Goal: Transaction & Acquisition: Obtain resource

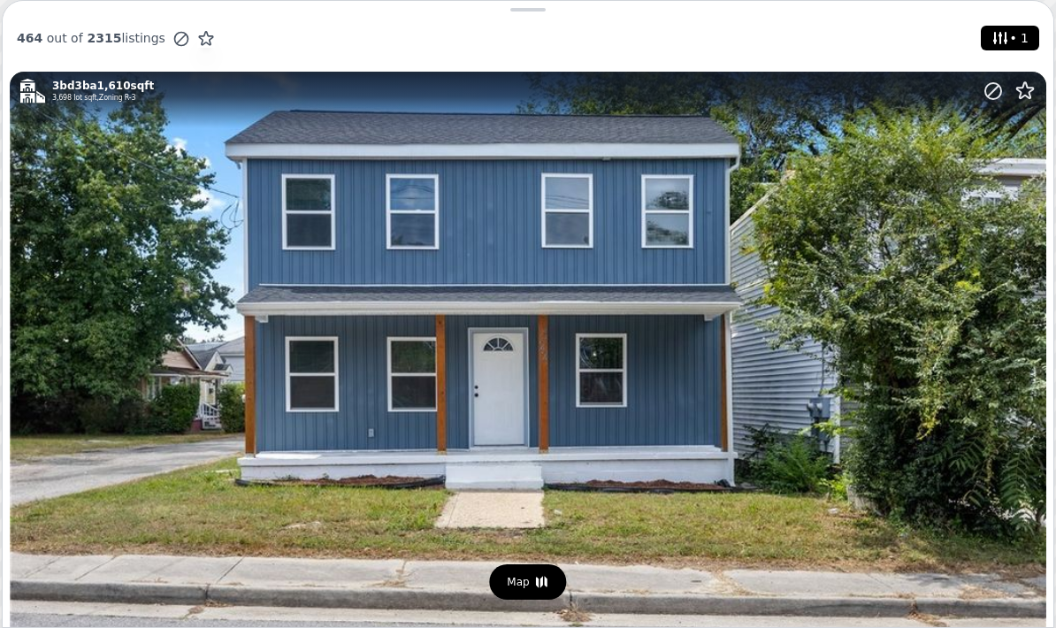
click at [1025, 42] on span "• 1" at bounding box center [1010, 38] width 44 height 25
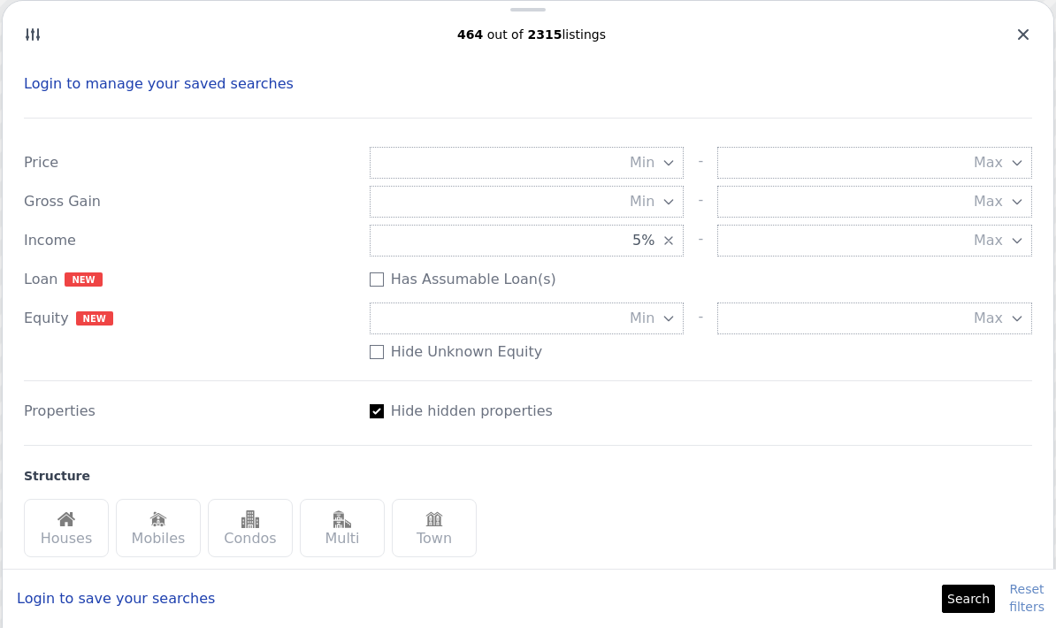
click at [657, 243] on button "5%" at bounding box center [527, 241] width 315 height 32
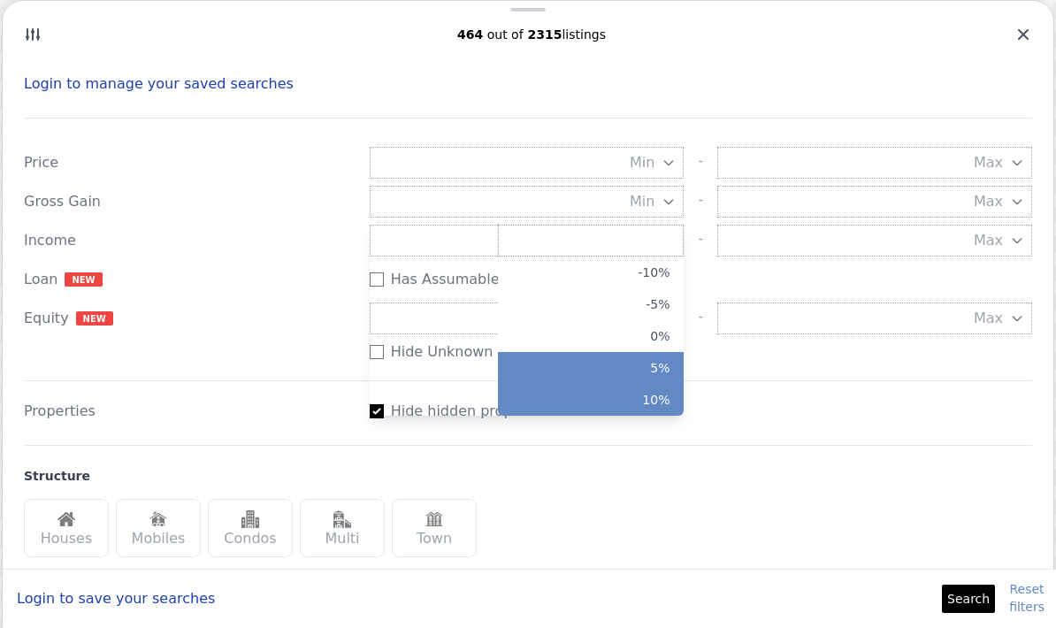
click at [655, 402] on button "10%" at bounding box center [591, 400] width 186 height 32
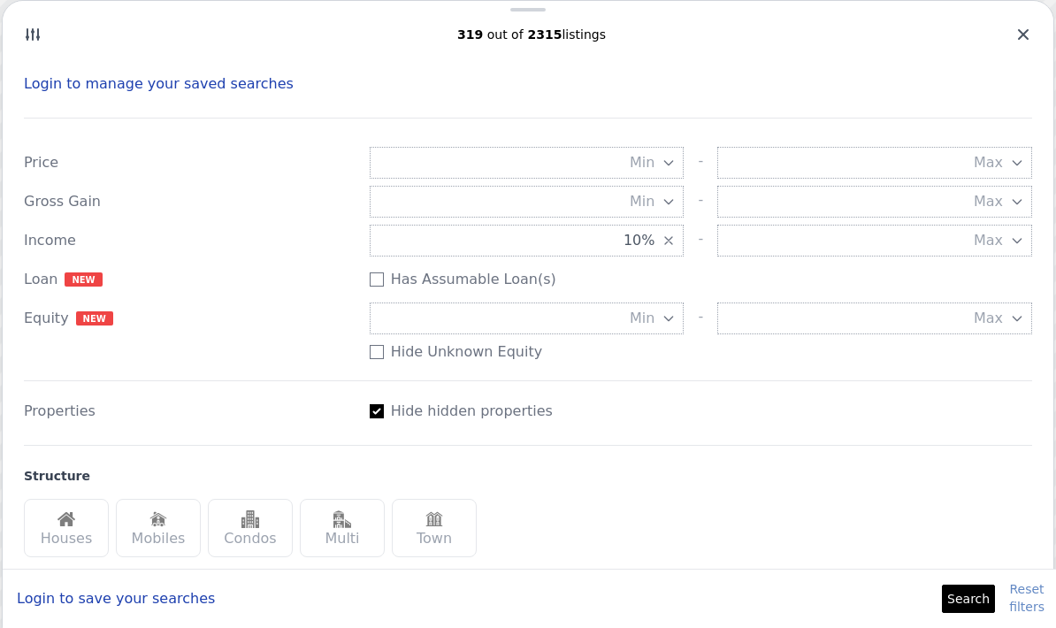
click at [979, 590] on button "Search" at bounding box center [968, 599] width 53 height 28
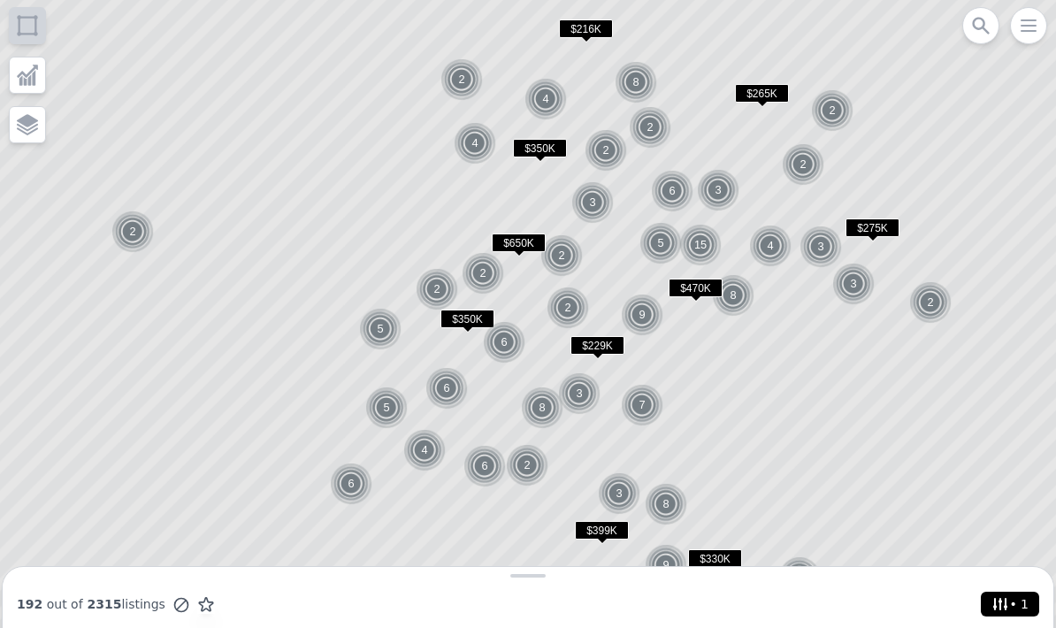
click at [441, 288] on img at bounding box center [437, 289] width 43 height 42
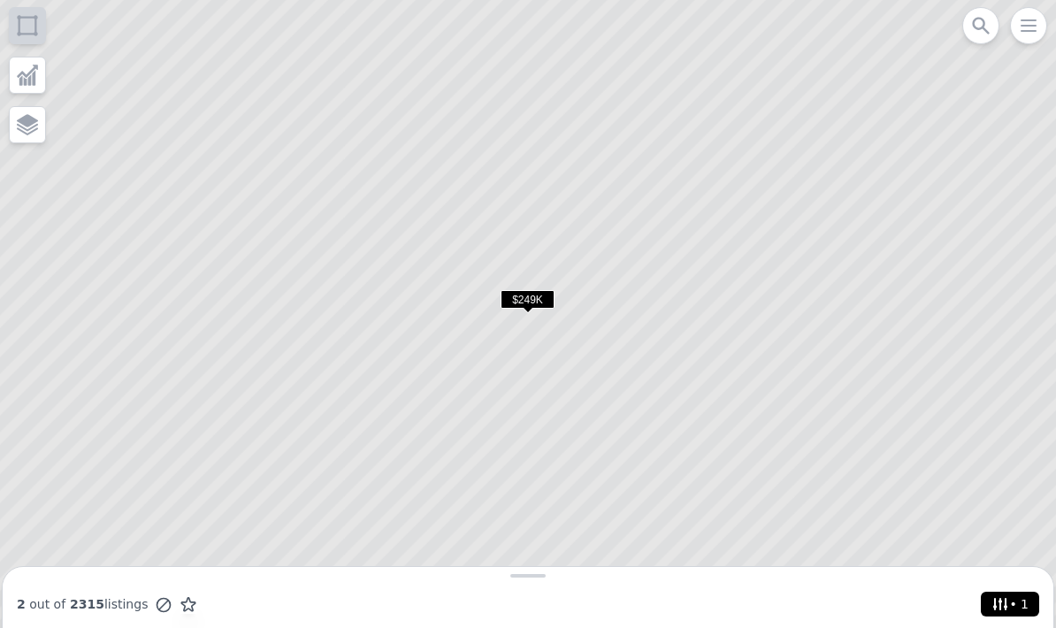
click at [528, 299] on span "$249K" at bounding box center [528, 299] width 54 height 19
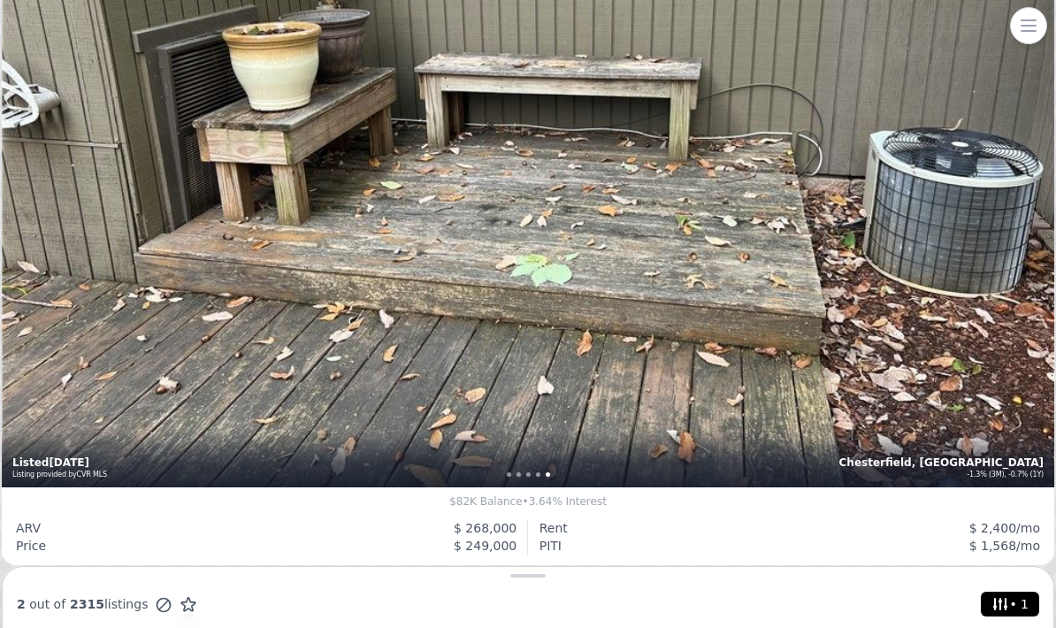
click at [922, 320] on div "3 bd 2.5 ba 1,396 sqft 1974 build , $561/mo [GEOGRAPHIC_DATA], [GEOGRAPHIC_DATA…" at bounding box center [528, 136] width 1053 height 701
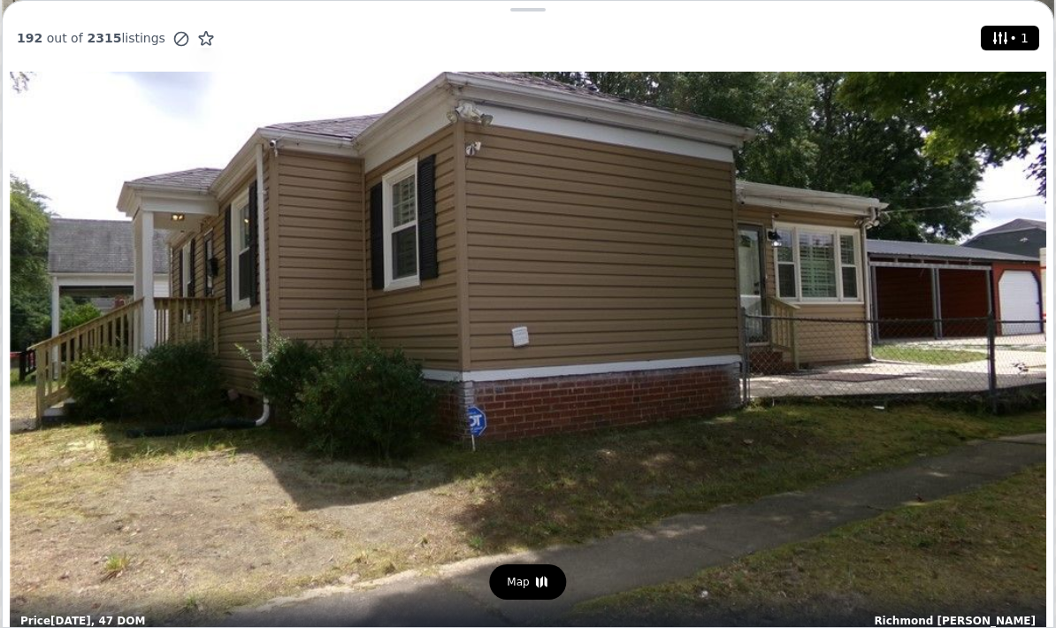
scroll to position [6314, 0]
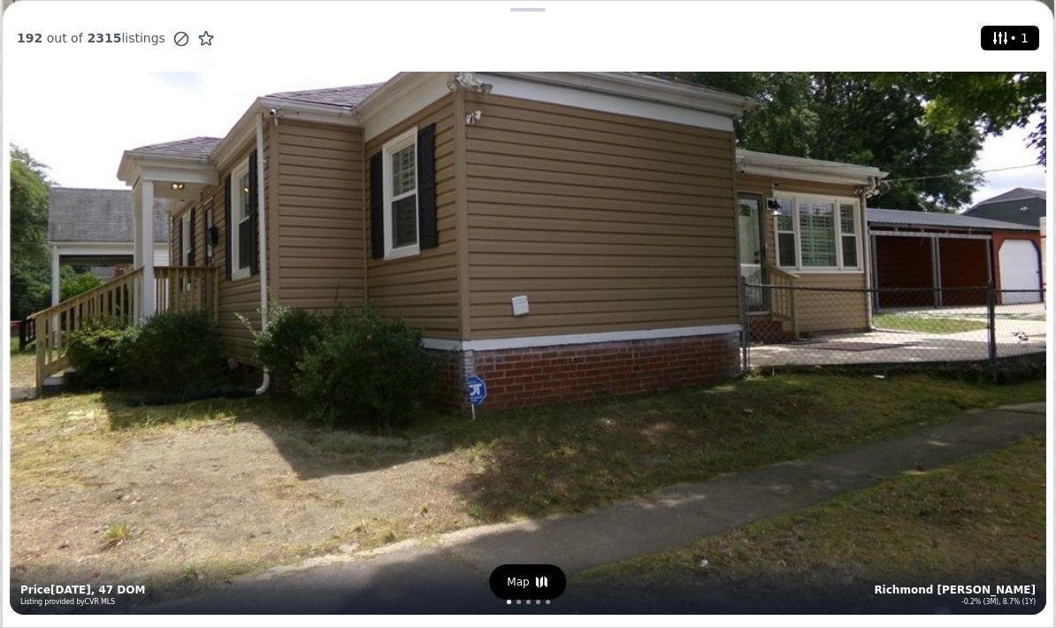
click at [900, 488] on div "3 bd 2 ba 1,218 sqft 6,499 lot sqft , Zoning R-5 Richmond Peter Paul -0.2% (3M)…" at bounding box center [528, 269] width 1037 height 691
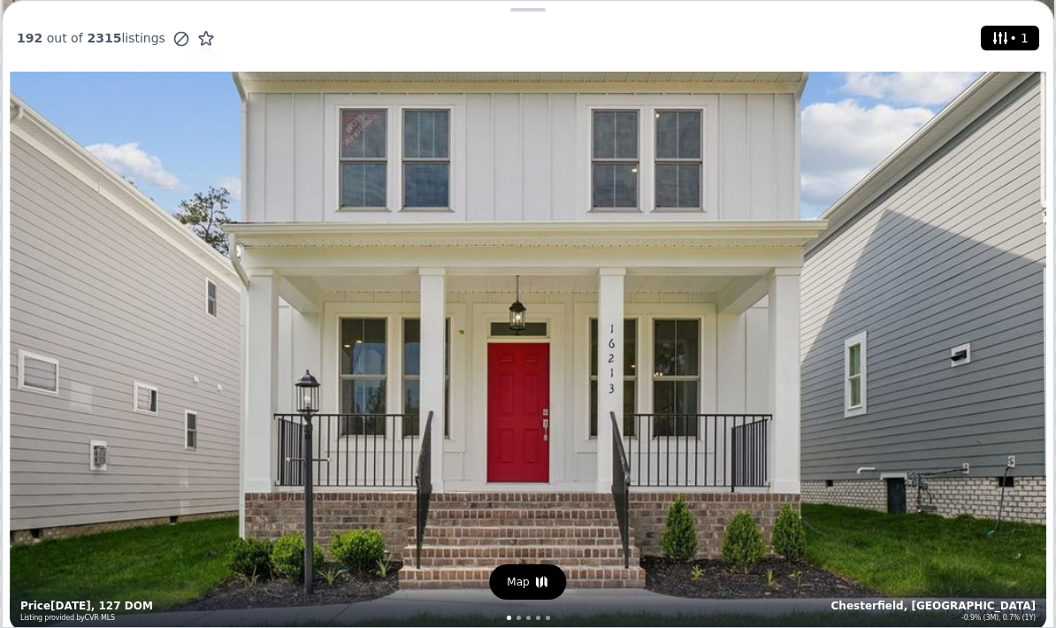
scroll to position [7064, 0]
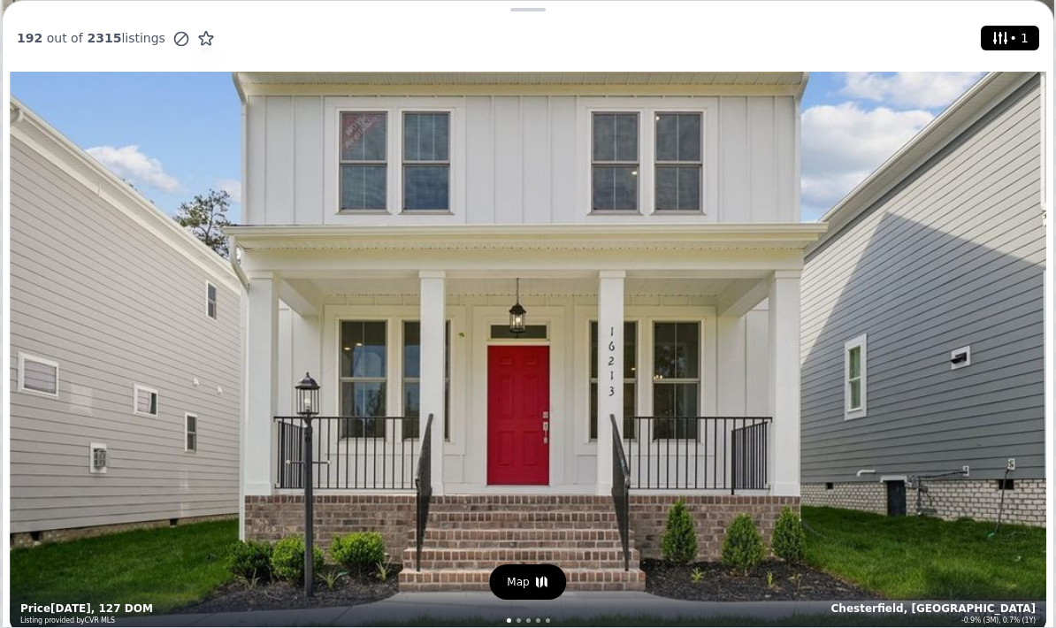
click at [753, 382] on div "4 bd 2.5 ba 1,976 sqft 2024 build , $275/mo HOA Chesterfield, VA -0.9% (3M), 0.…" at bounding box center [528, 288] width 1037 height 691
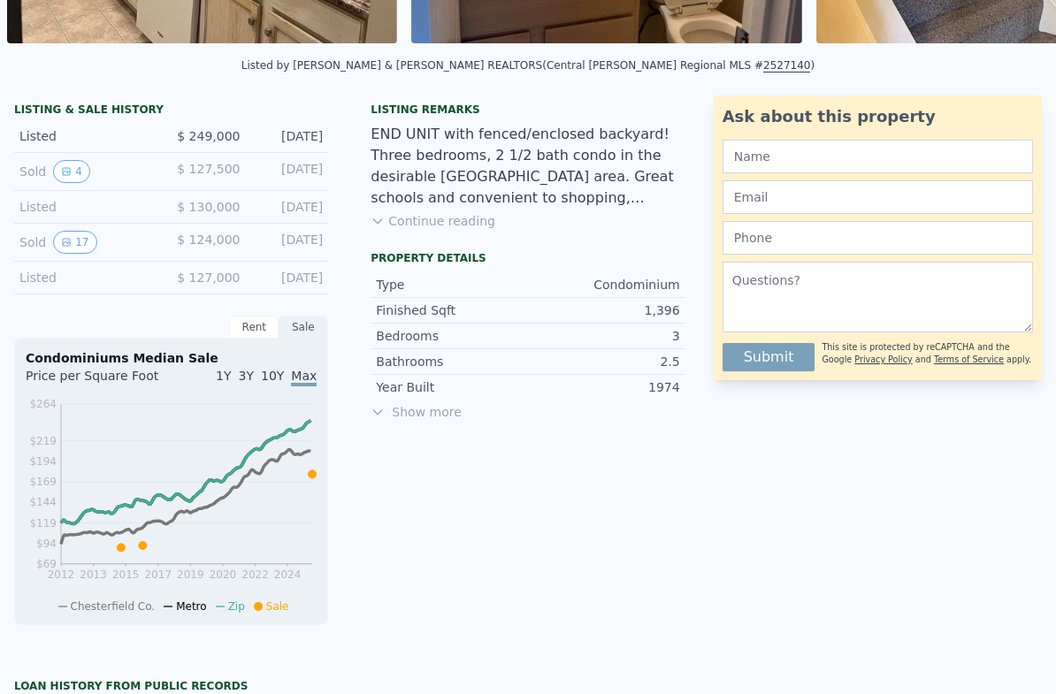
scroll to position [421, 0]
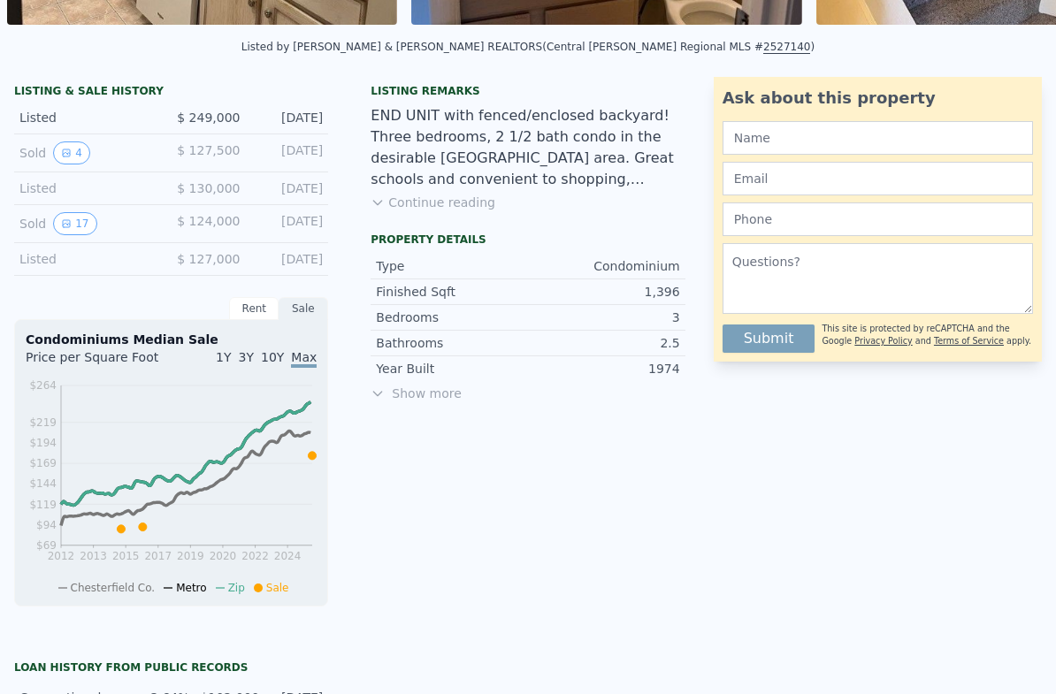
click at [254, 318] on div "Rent" at bounding box center [254, 308] width 50 height 23
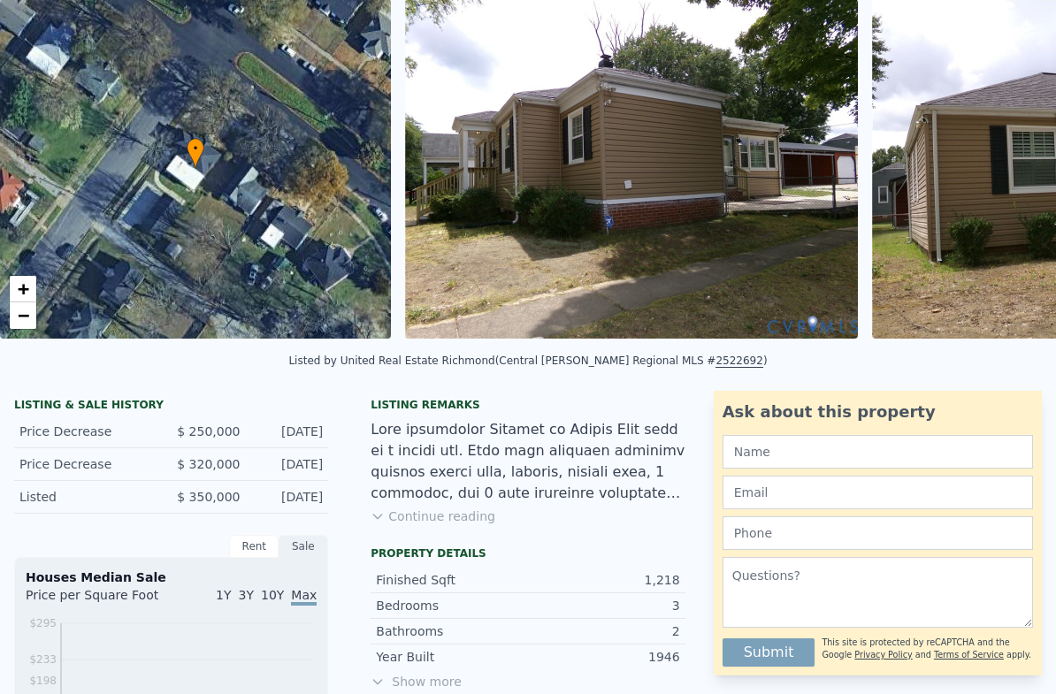
scroll to position [11, 0]
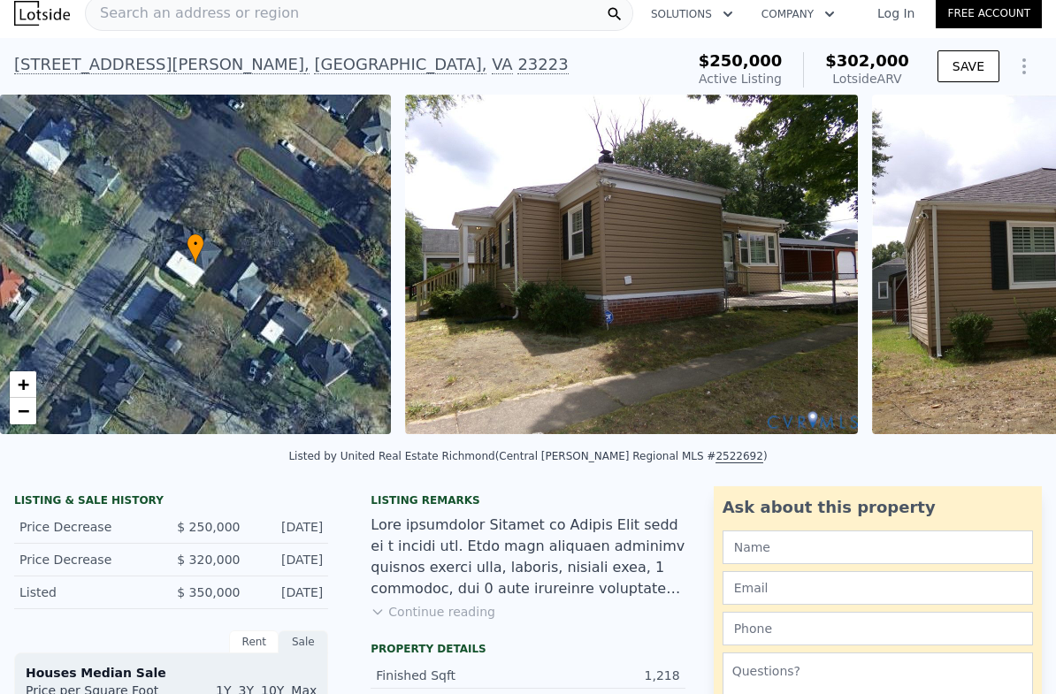
click at [607, 494] on div "Listing remarks" at bounding box center [528, 501] width 314 height 14
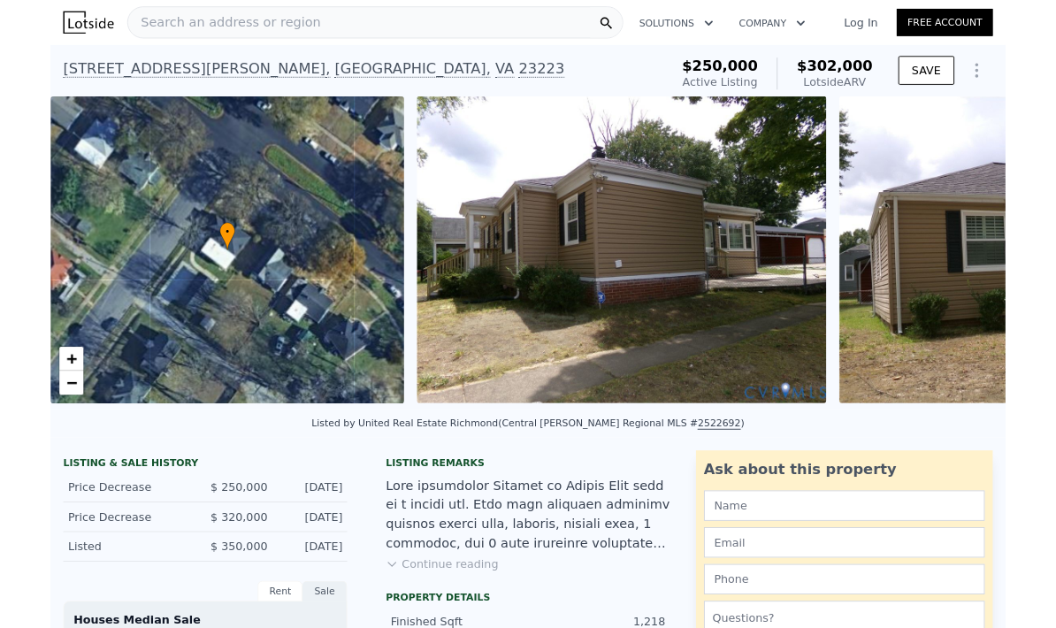
scroll to position [0, 0]
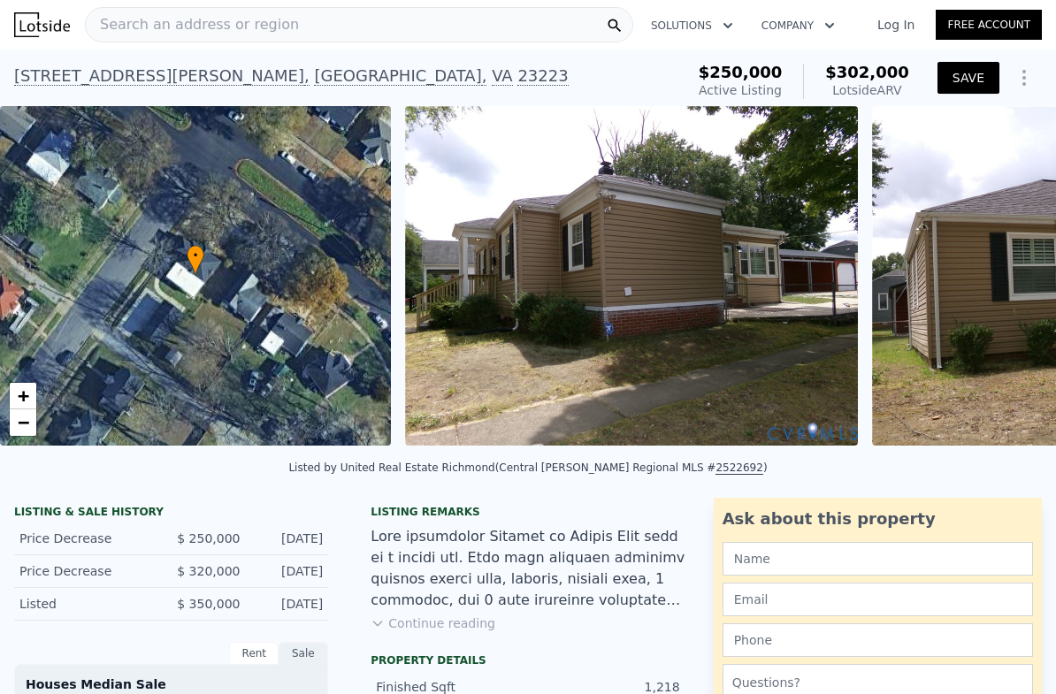
click at [969, 83] on button "SAVE" at bounding box center [969, 78] width 62 height 32
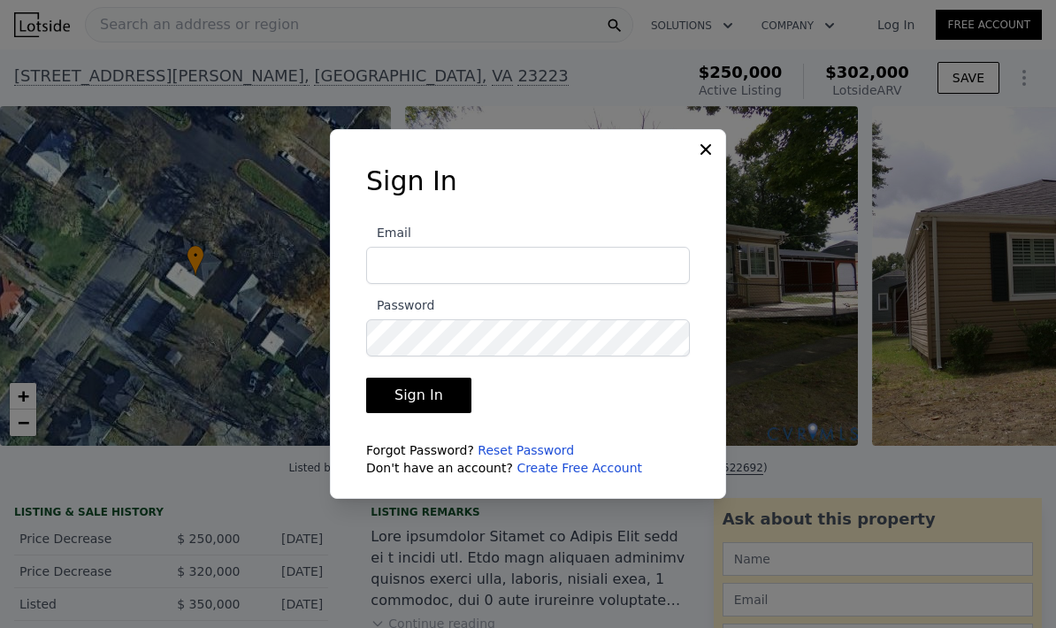
click at [588, 475] on link "Create Free Account" at bounding box center [580, 468] width 126 height 14
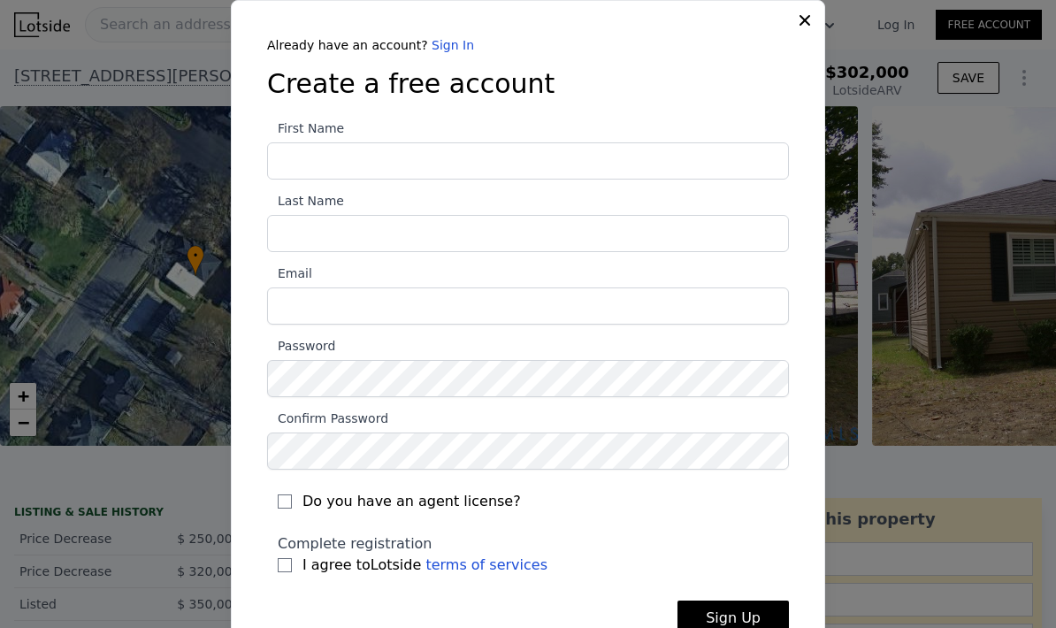
type input "Scott"
type input "Stanton"
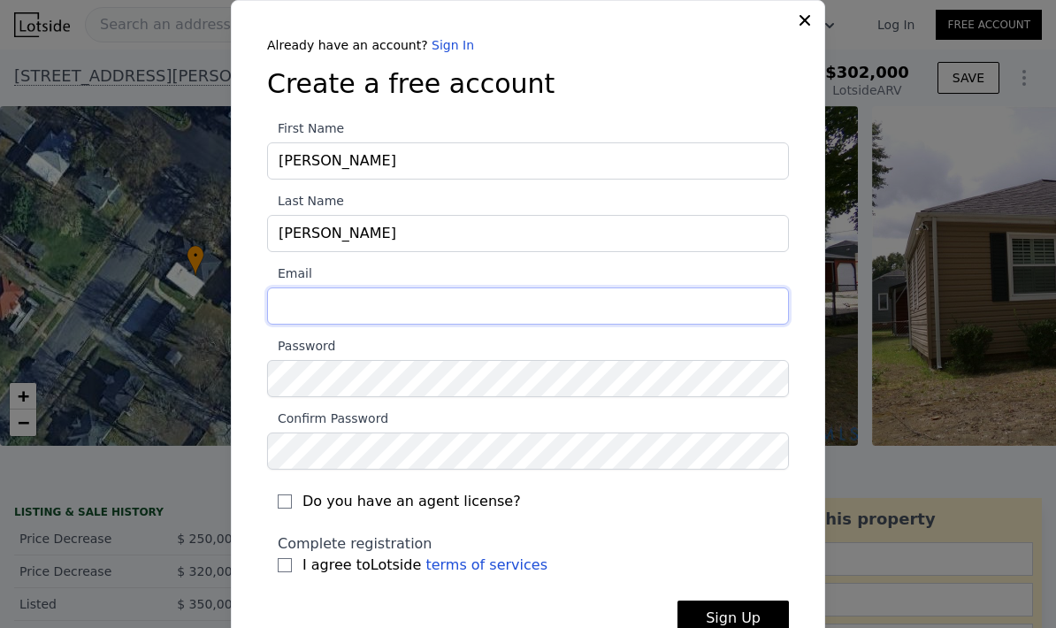
type input "scott.c.stanton@gmail.com"
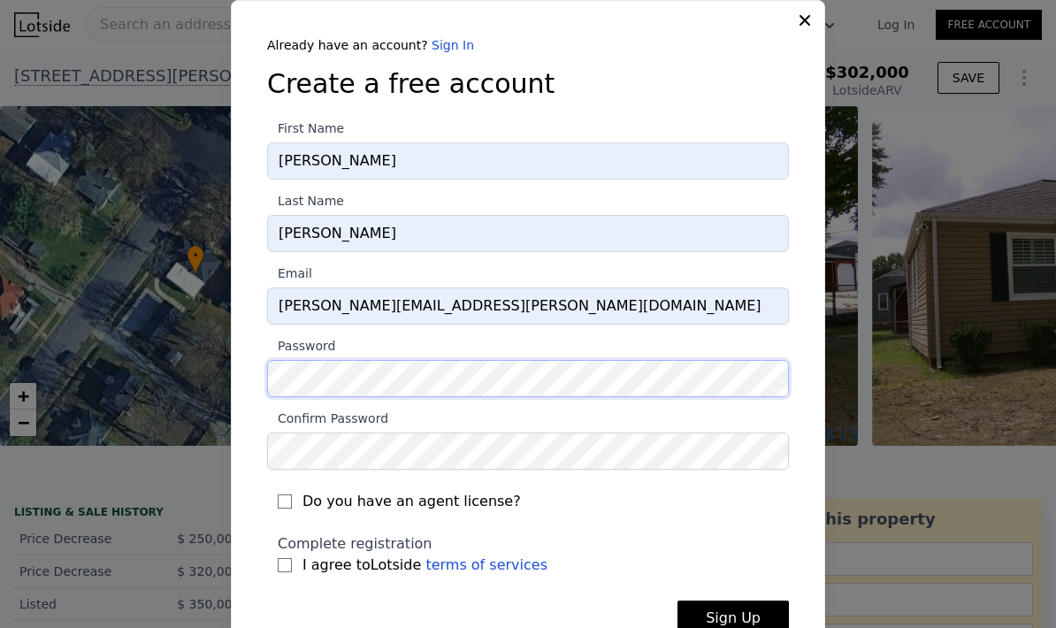
click at [671, 406] on section "First Name Scott Last Name Stanton Email scott.c.stanton@gmail.com Password Con…" at bounding box center [528, 352] width 522 height 469
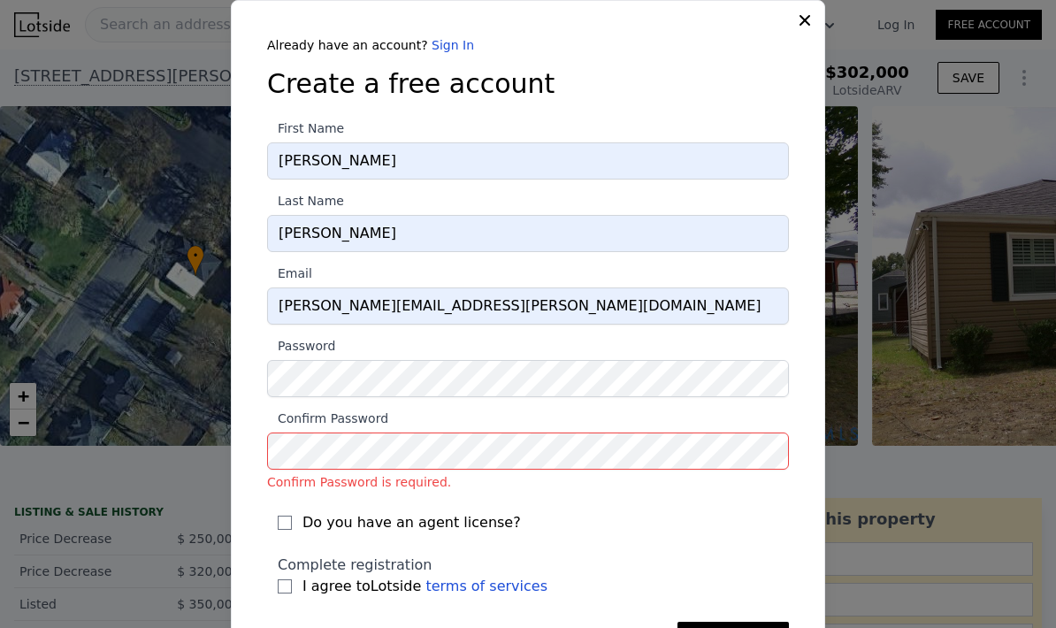
click at [785, 39] on div "Already have an account? Sign In" at bounding box center [528, 45] width 522 height 18
click at [809, 24] on icon at bounding box center [805, 20] width 18 height 18
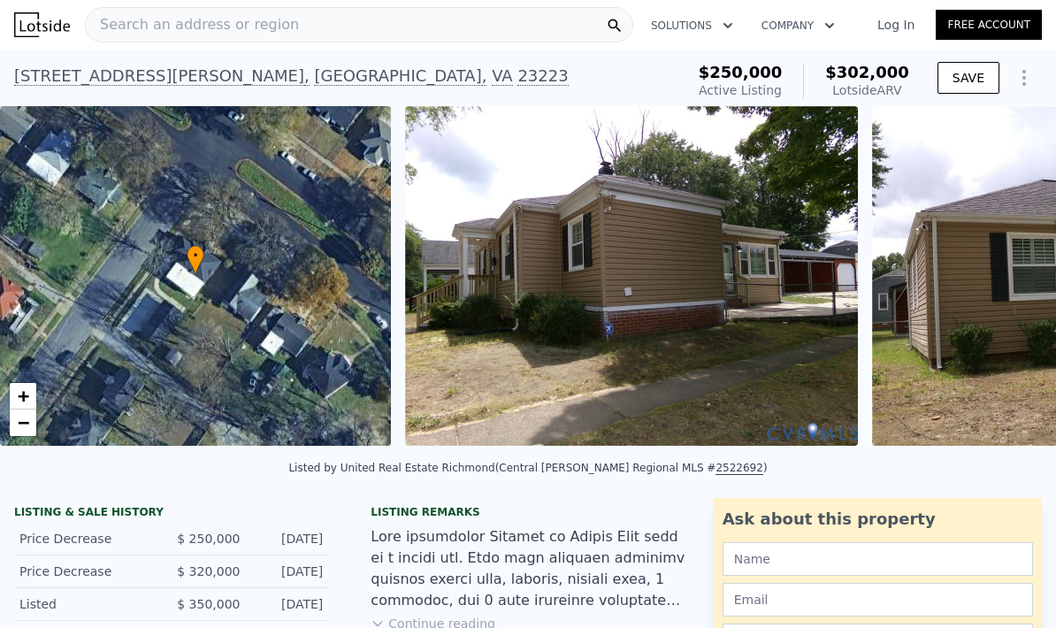
scroll to position [66, 0]
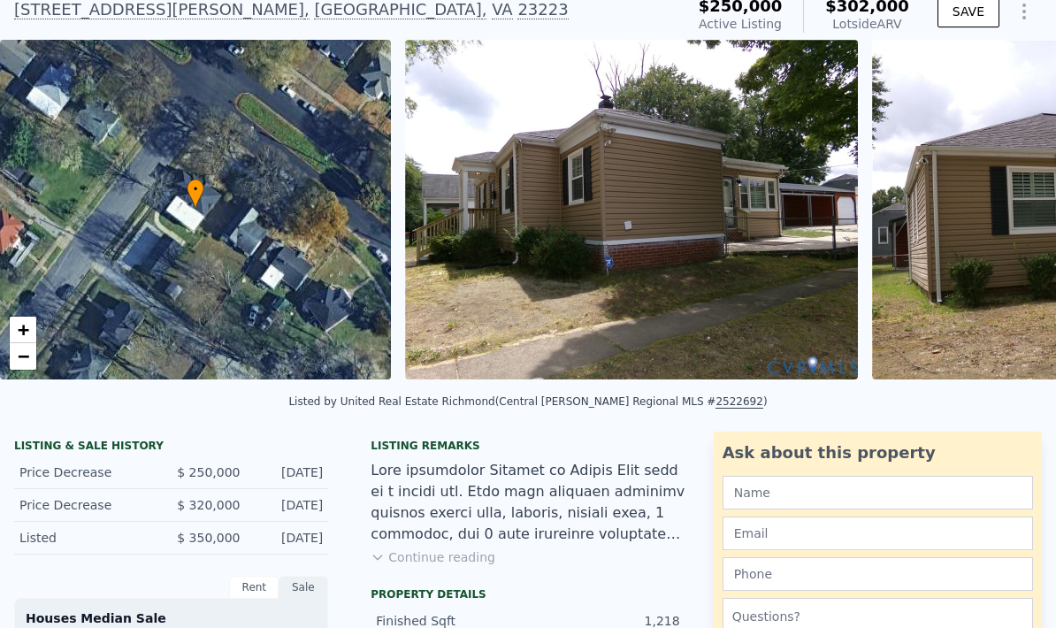
click at [704, 203] on img at bounding box center [631, 210] width 453 height 340
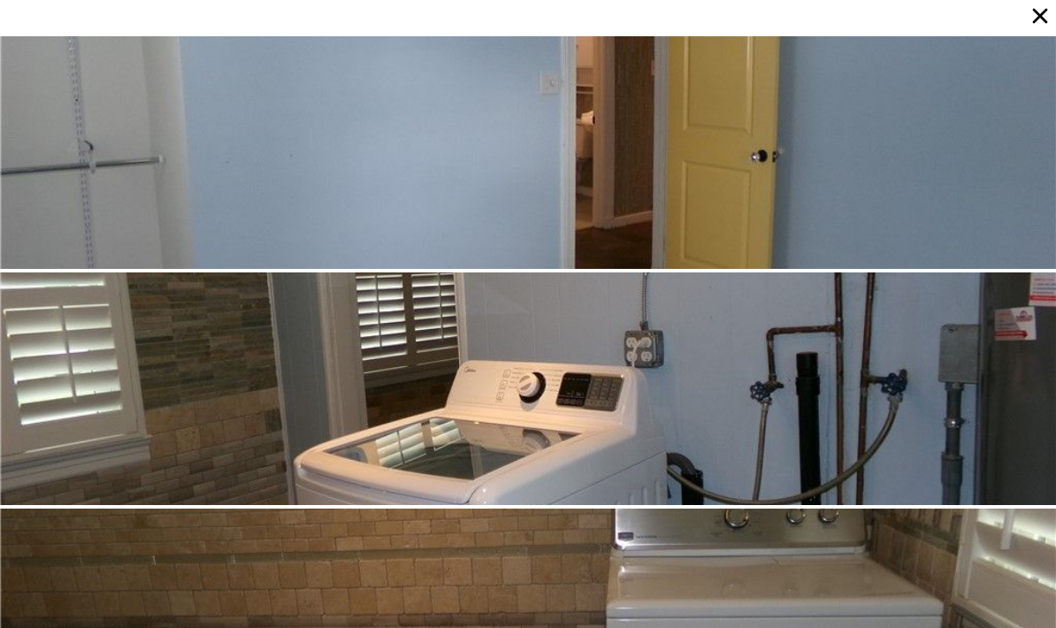
scroll to position [4730, 0]
click at [731, 106] on div at bounding box center [528, 151] width 1056 height 233
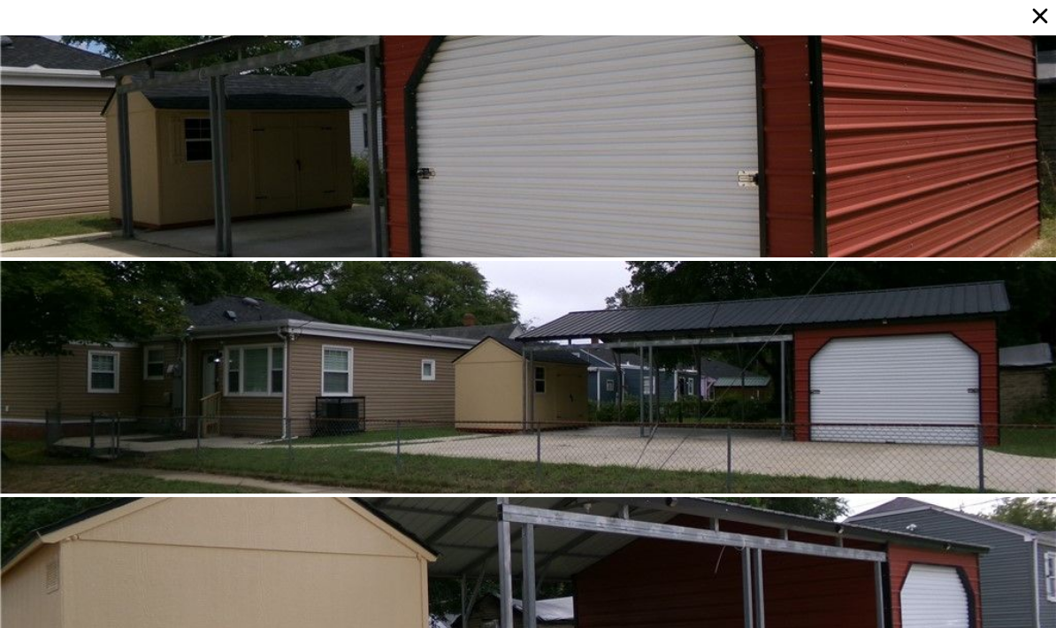
scroll to position [0, 0]
click at [1038, 20] on icon at bounding box center [1040, 16] width 25 height 25
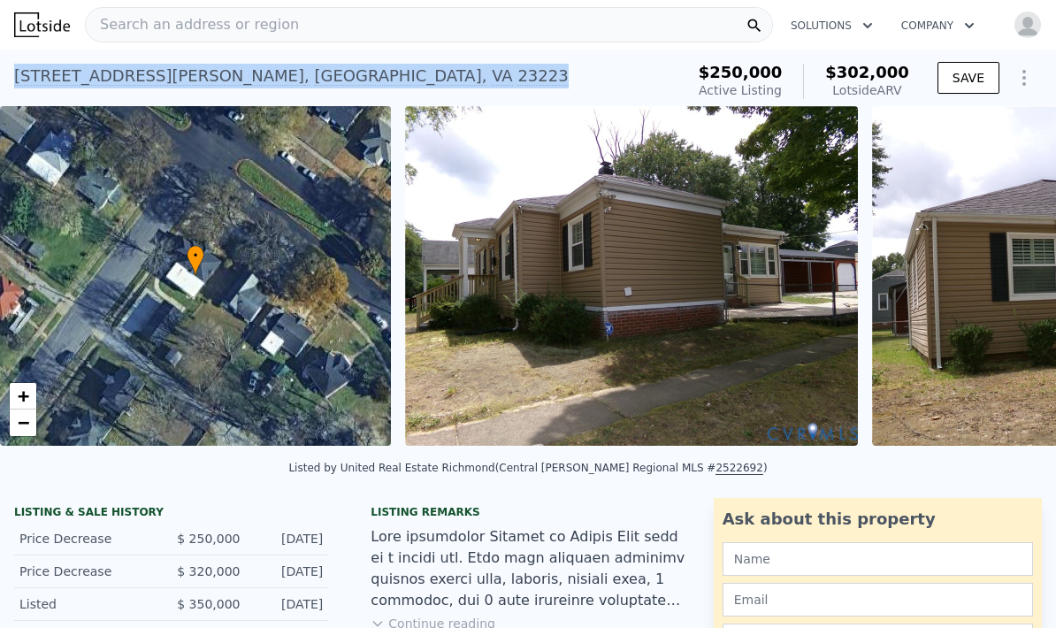
drag, startPoint x: 340, startPoint y: 76, endPoint x: 0, endPoint y: 70, distance: 339.7
click at [0, 70] on div "2501 Peter Paul Blvd , Richmond , VA 23223 Active at $250k (~ARV $302k ) $250,0…" at bounding box center [528, 78] width 1056 height 57
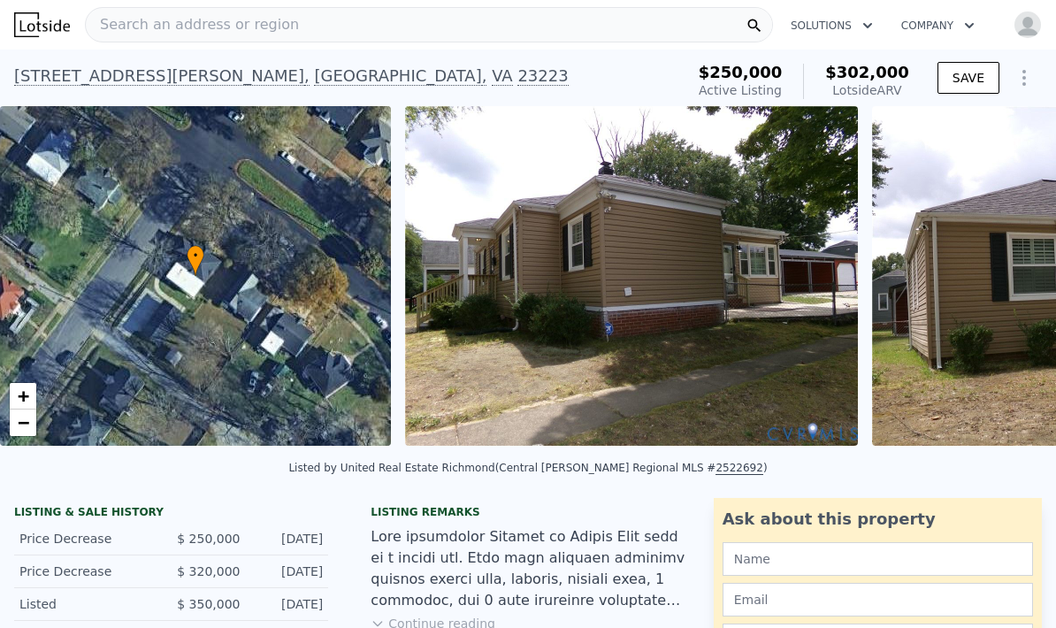
click at [747, 330] on img at bounding box center [631, 276] width 453 height 340
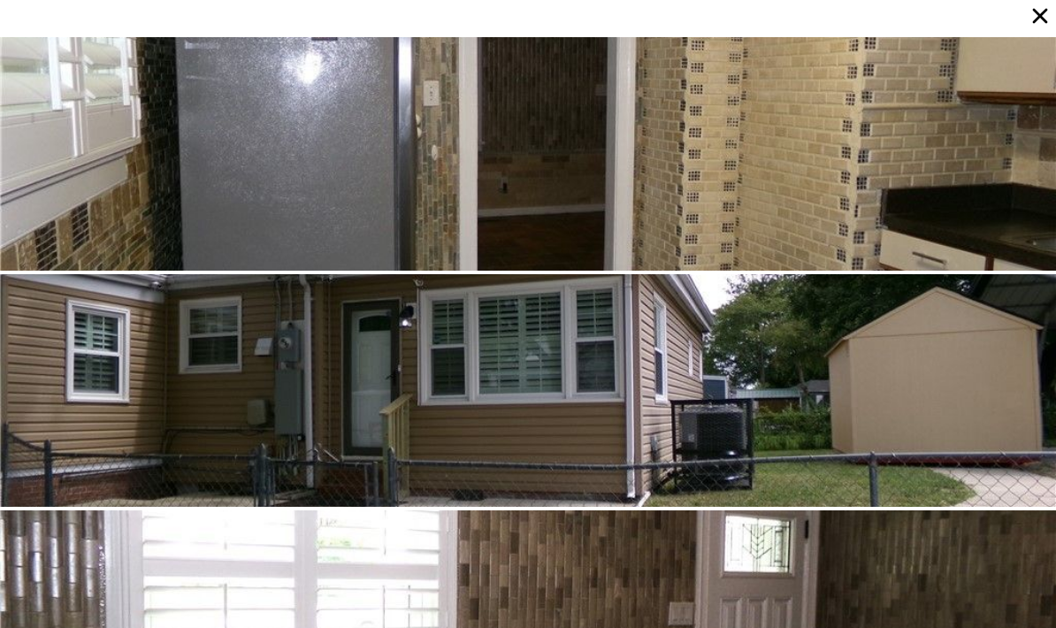
scroll to position [1655, 0]
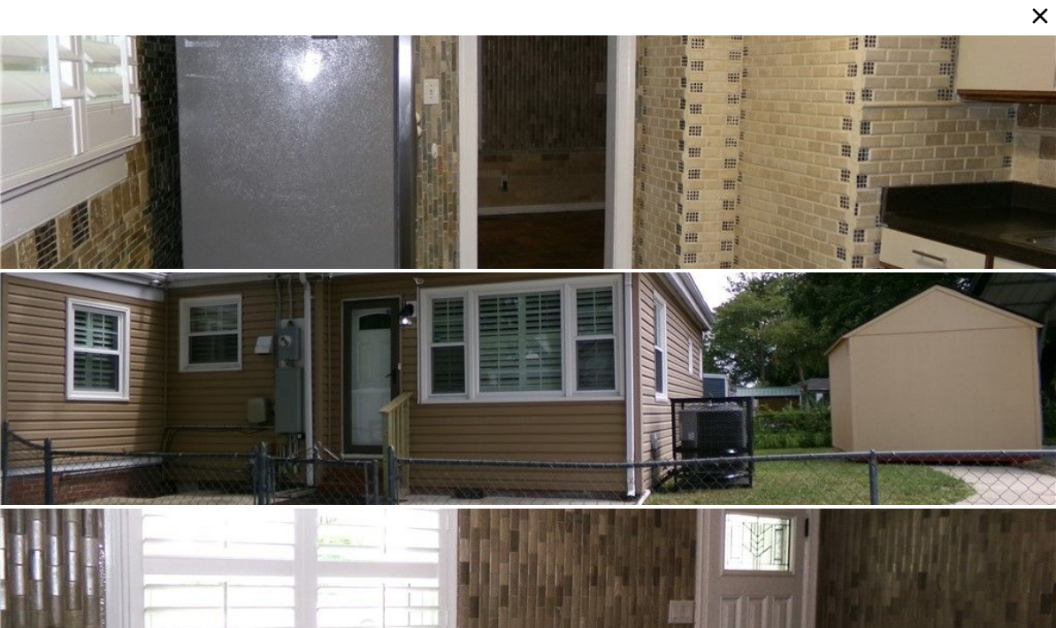
click at [743, 351] on div at bounding box center [528, 388] width 1056 height 233
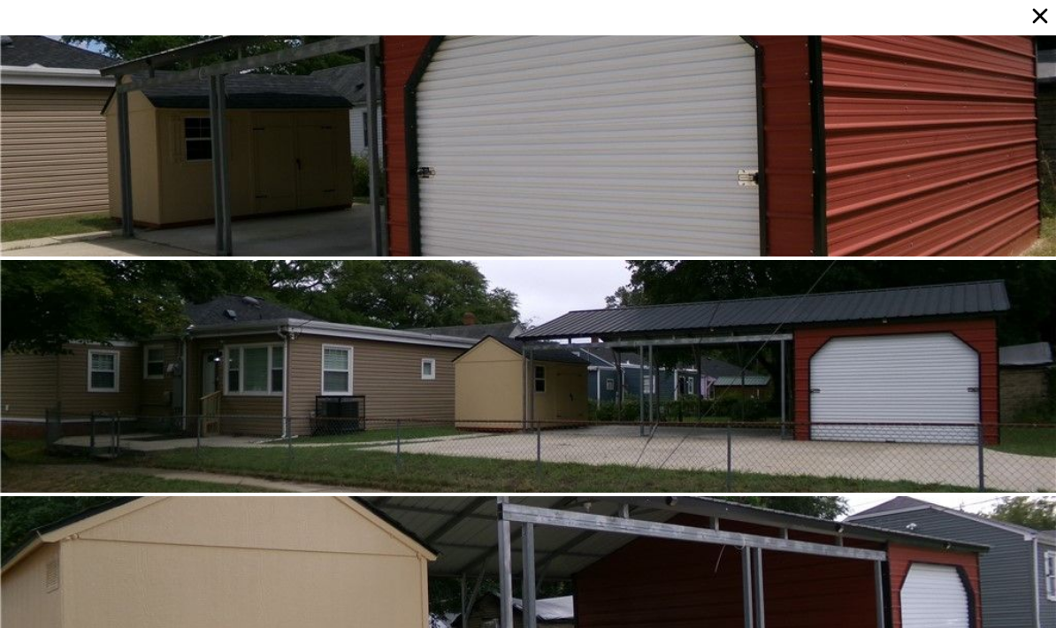
scroll to position [5450, 0]
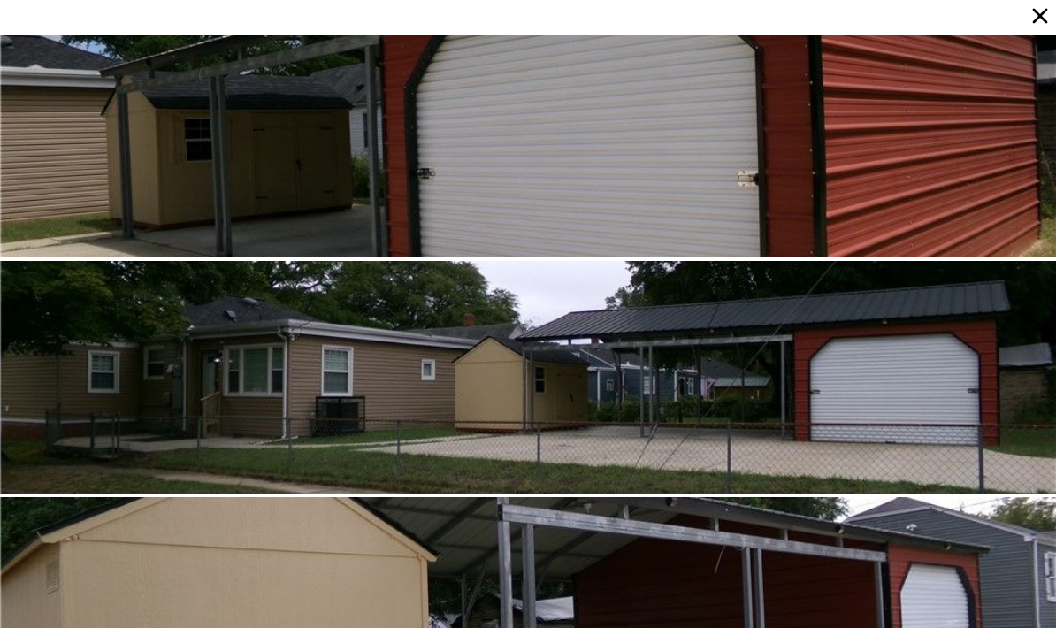
click at [1042, 24] on icon at bounding box center [1040, 16] width 25 height 25
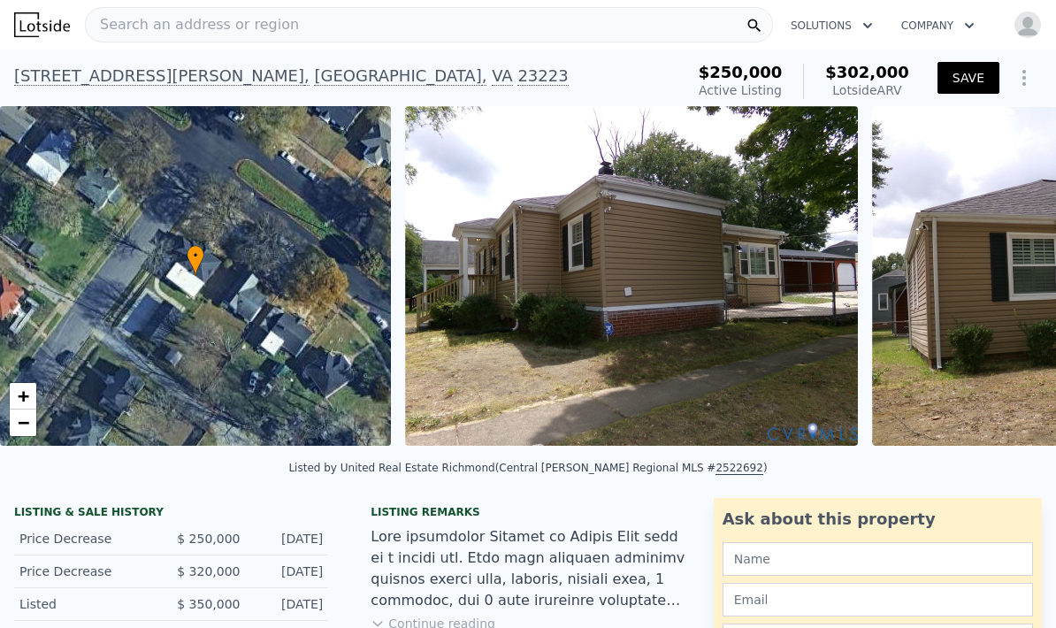
click at [966, 74] on button "SAVE" at bounding box center [969, 78] width 62 height 32
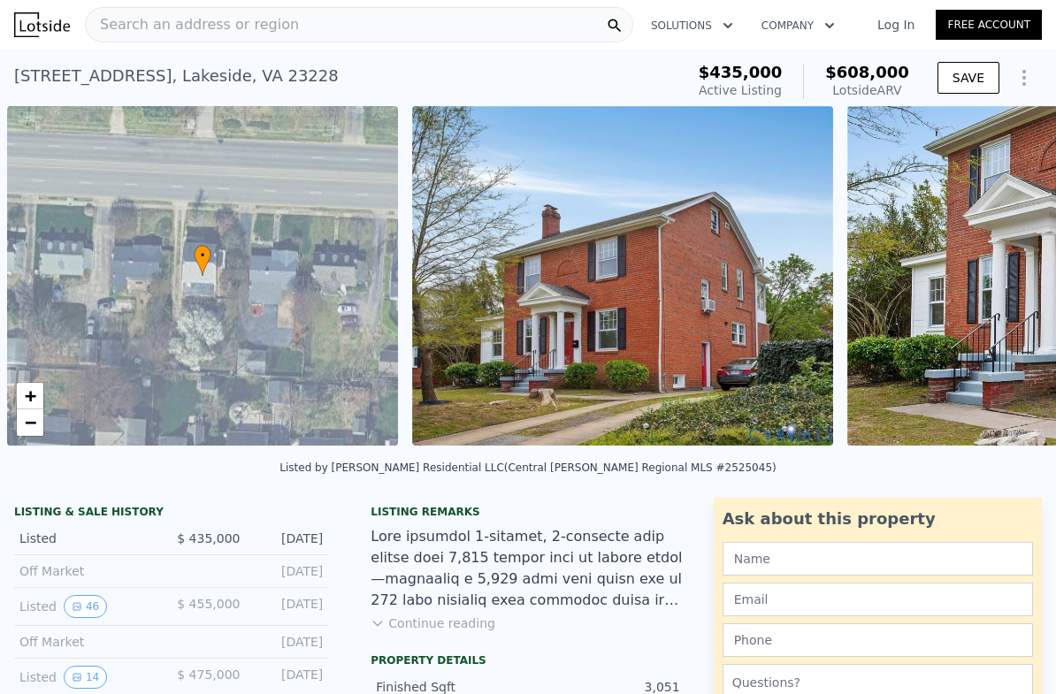
scroll to position [0, 7]
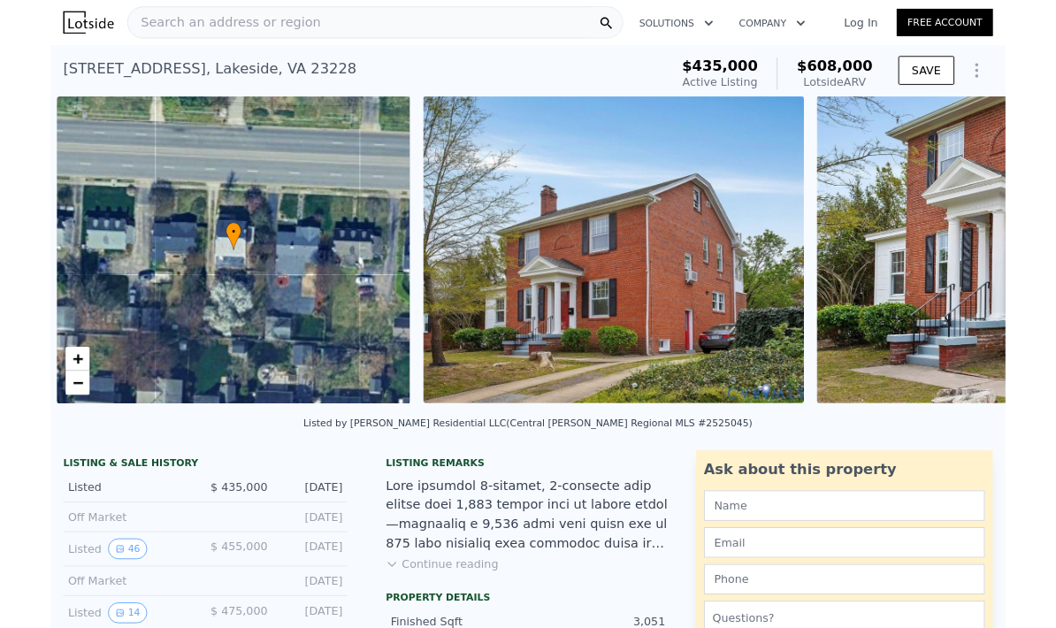
scroll to position [0, 7]
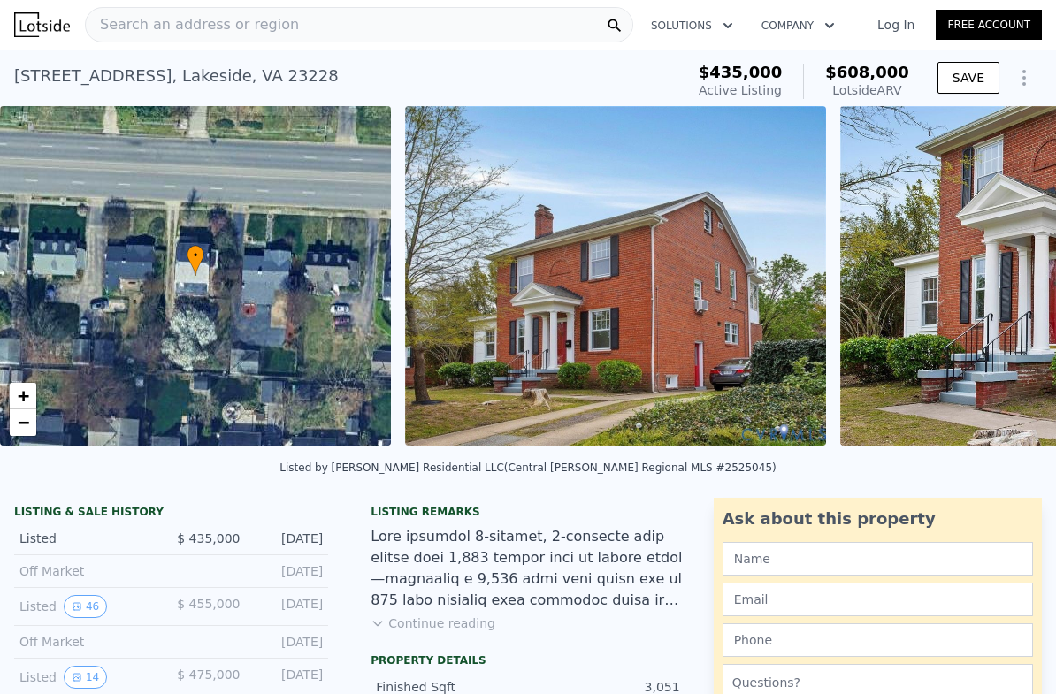
click at [899, 27] on link "Log In" at bounding box center [896, 25] width 80 height 18
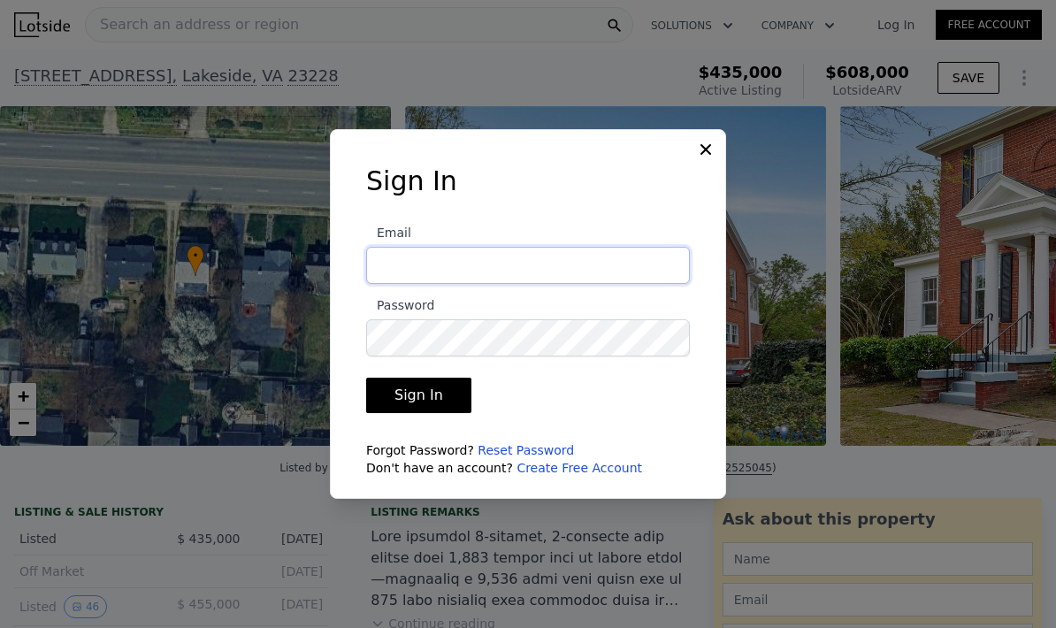
type input "[PERSON_NAME][EMAIL_ADDRESS][PERSON_NAME][DOMAIN_NAME]"
click at [432, 413] on button "Sign In" at bounding box center [418, 395] width 105 height 35
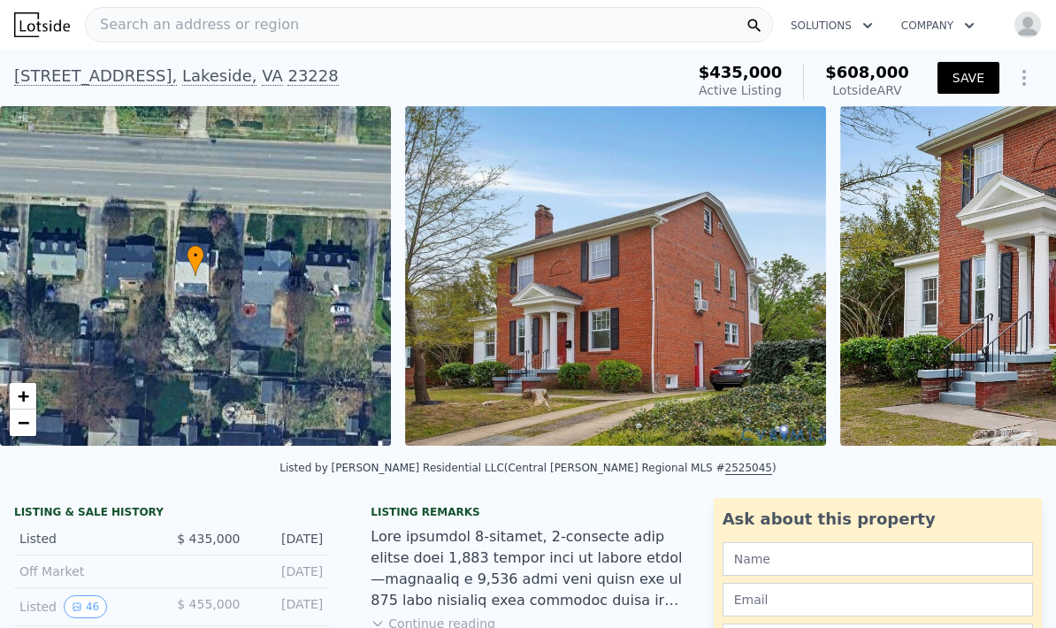
click at [961, 80] on button "SAVE" at bounding box center [969, 78] width 62 height 32
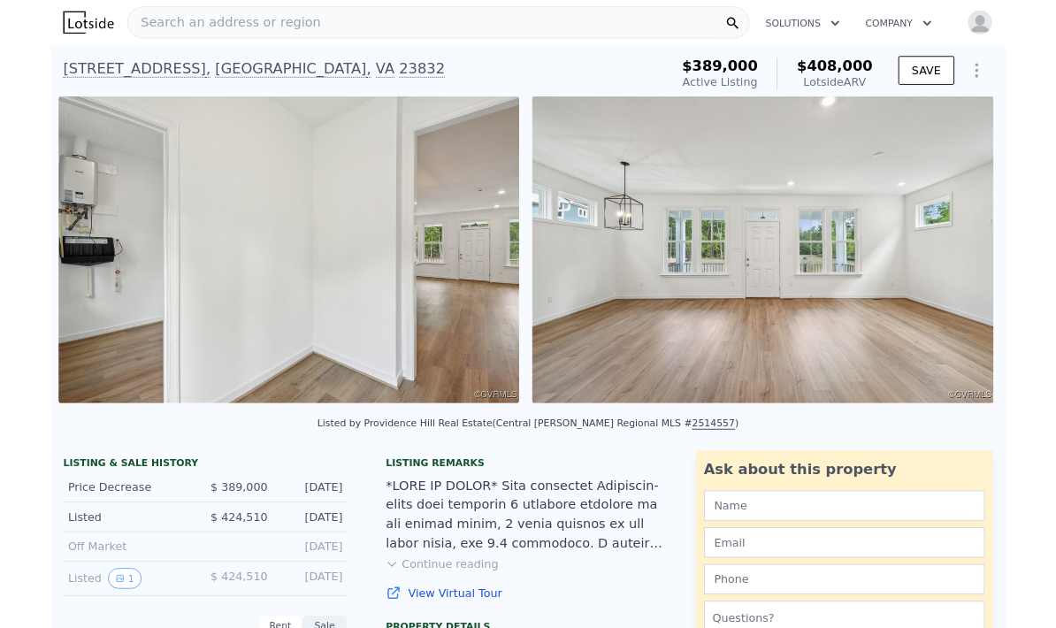
scroll to position [0, 4074]
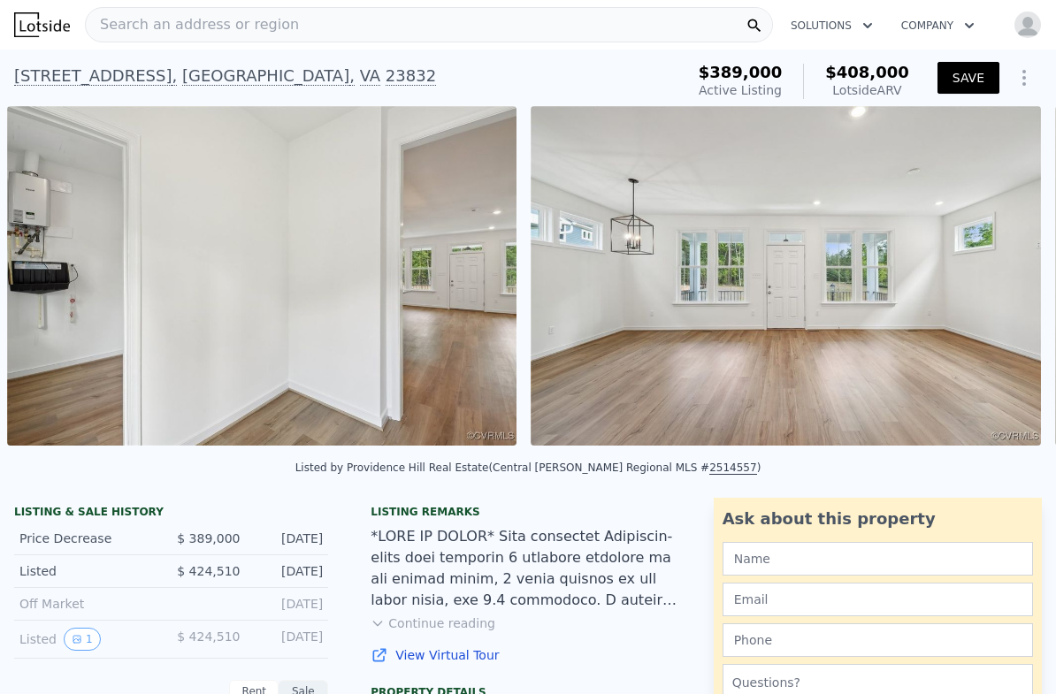
click at [965, 83] on button "SAVE" at bounding box center [969, 78] width 62 height 32
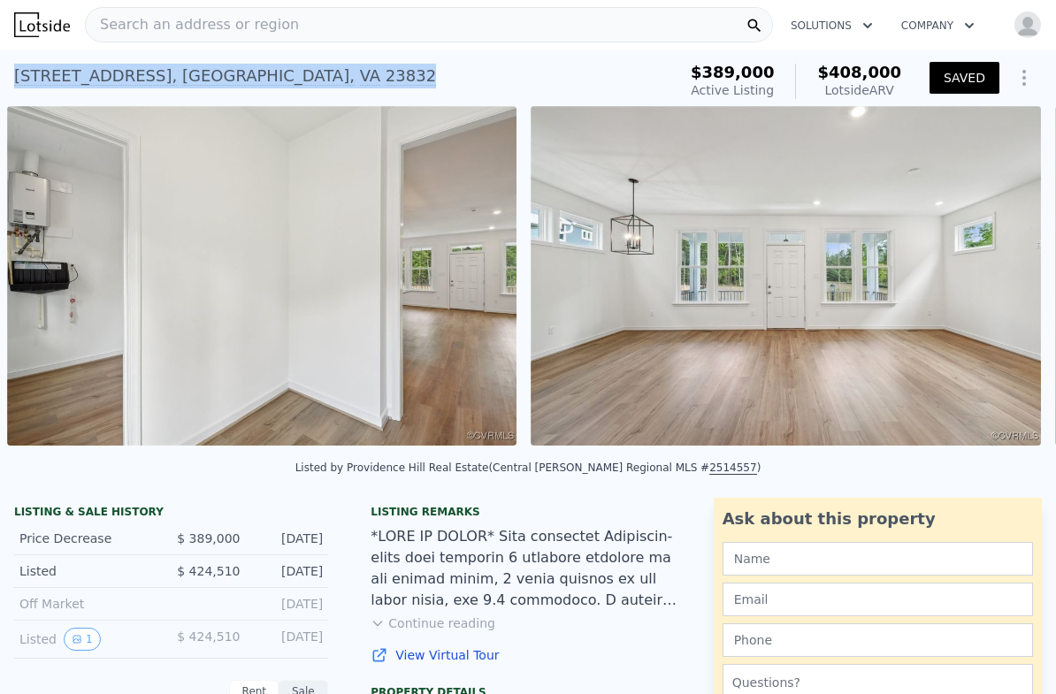
drag, startPoint x: 439, startPoint y: 73, endPoint x: 1, endPoint y: 78, distance: 437.9
click at [1, 78] on div "16215 White Oak Tree Ct , Chesterfield County , VA 23832 Active at $389k (~ARV …" at bounding box center [528, 78] width 1056 height 57
copy div "16215 White Oak Tree Ct , Chesterfield County , VA 23832 Active at $389k (~ARV …"
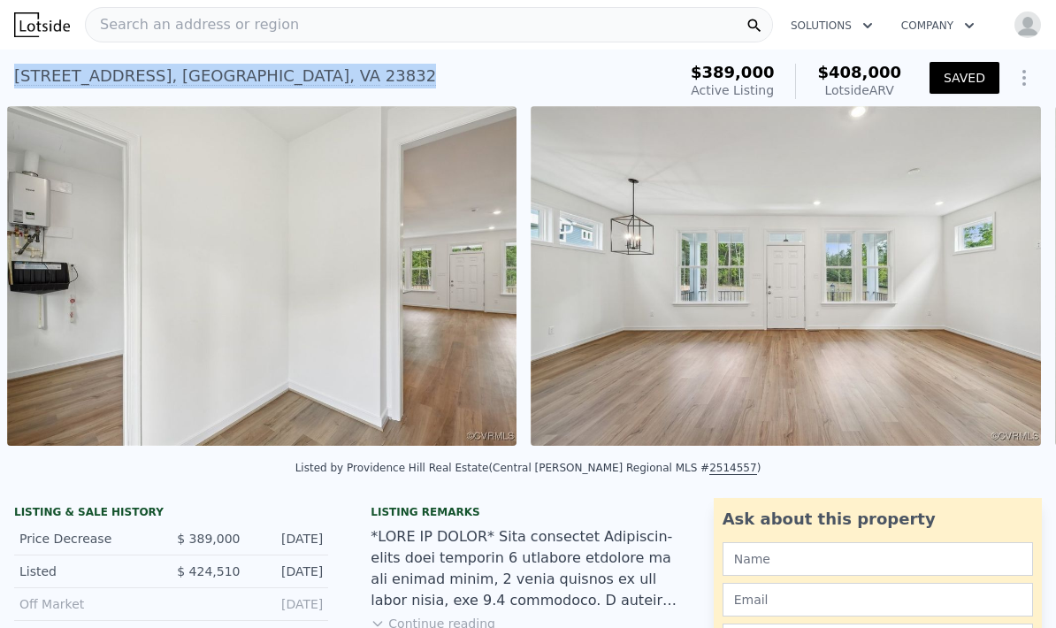
drag, startPoint x: 445, startPoint y: 79, endPoint x: 2, endPoint y: 75, distance: 443.2
click at [2, 75] on div "16215 White Oak Tree Ct , Chesterfield County , VA 23832 Active at $389k (~ARV …" at bounding box center [528, 78] width 1056 height 57
copy div "16215 White Oak Tree Ct , Chesterfield County , VA 23832 Active at $389k (~ARV …"
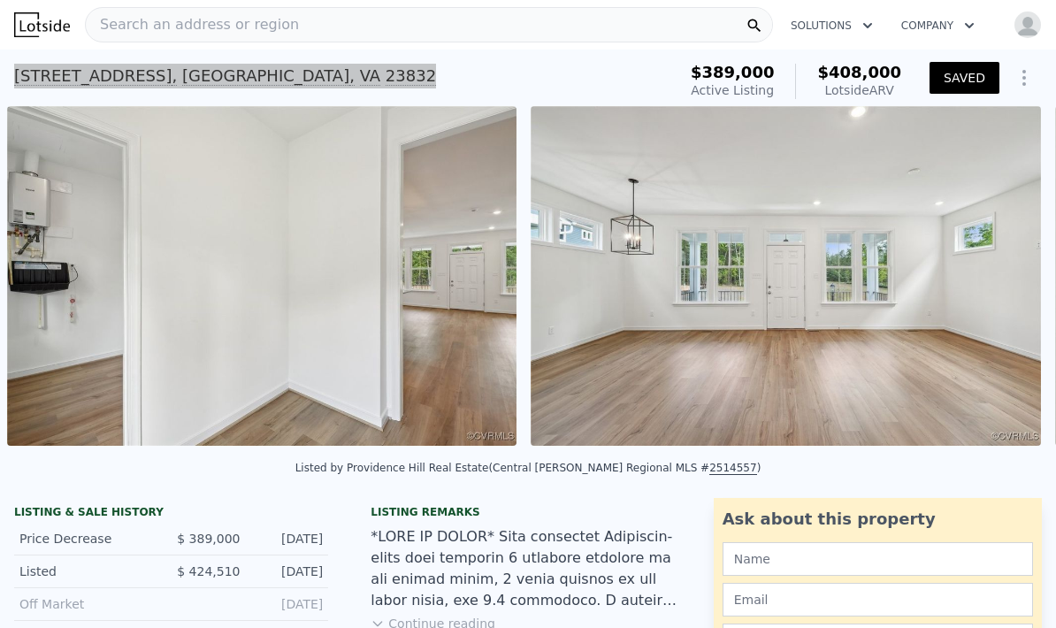
scroll to position [0, 0]
click at [1026, 79] on icon "Show Options" at bounding box center [1024, 77] width 21 height 21
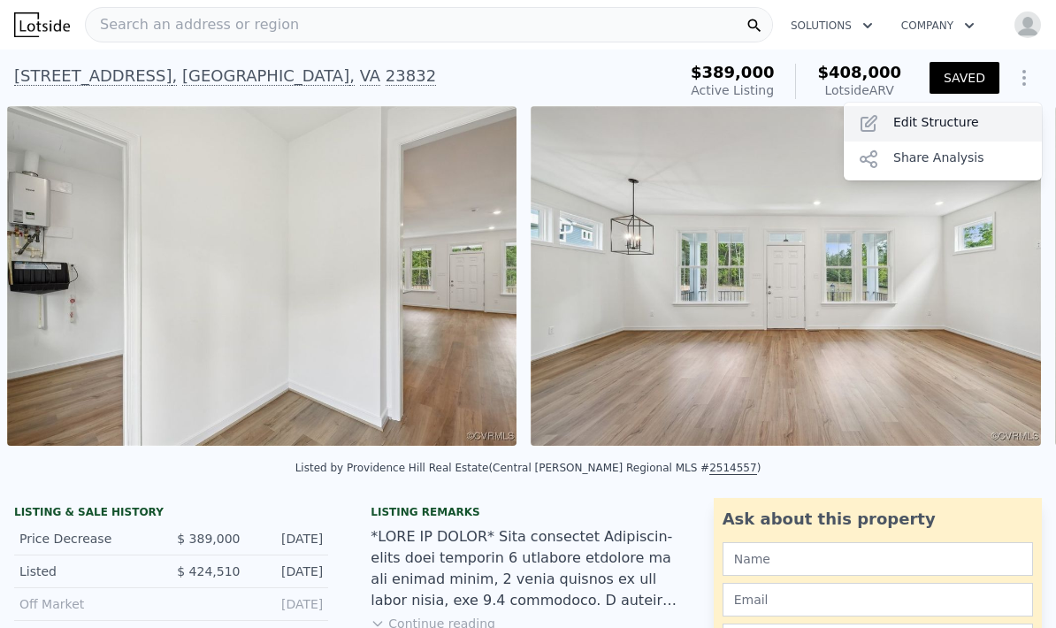
click at [957, 129] on div "Edit Structure" at bounding box center [943, 123] width 198 height 35
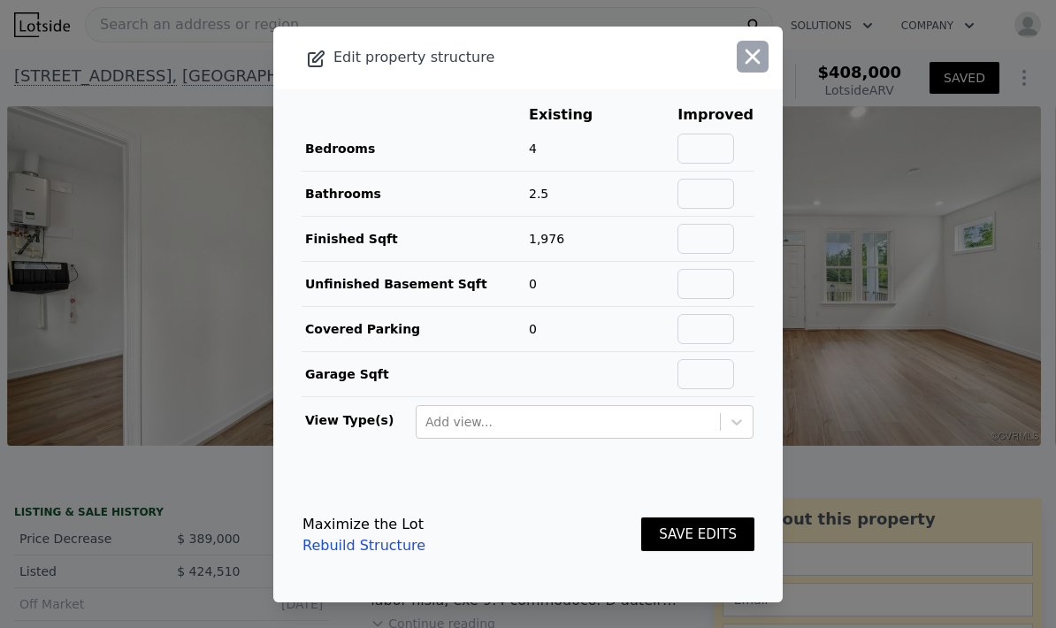
click at [756, 69] on icon "button" at bounding box center [752, 56] width 25 height 25
